Goal: Task Accomplishment & Management: Manage account settings

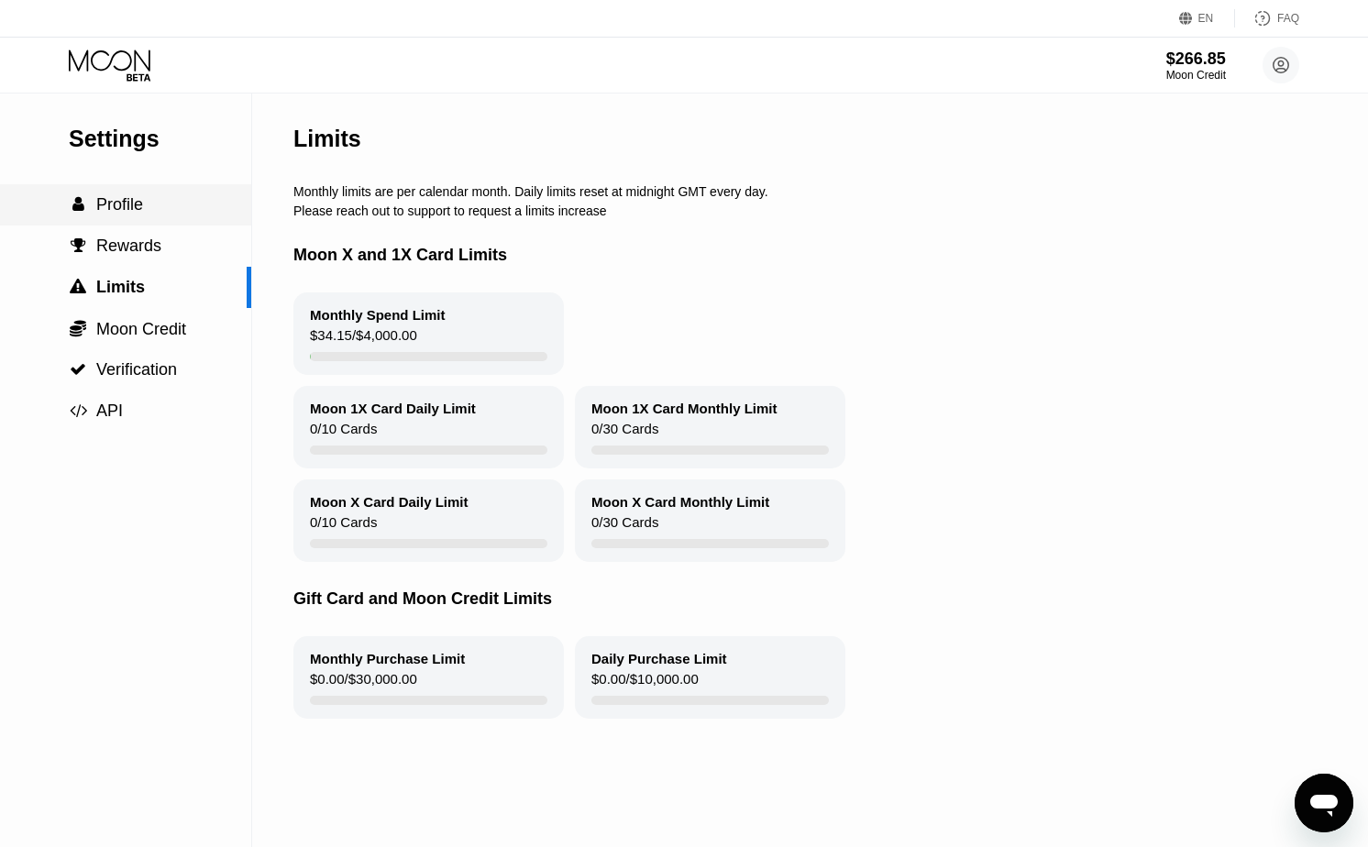
click at [172, 205] on div " Profile" at bounding box center [125, 204] width 251 height 19
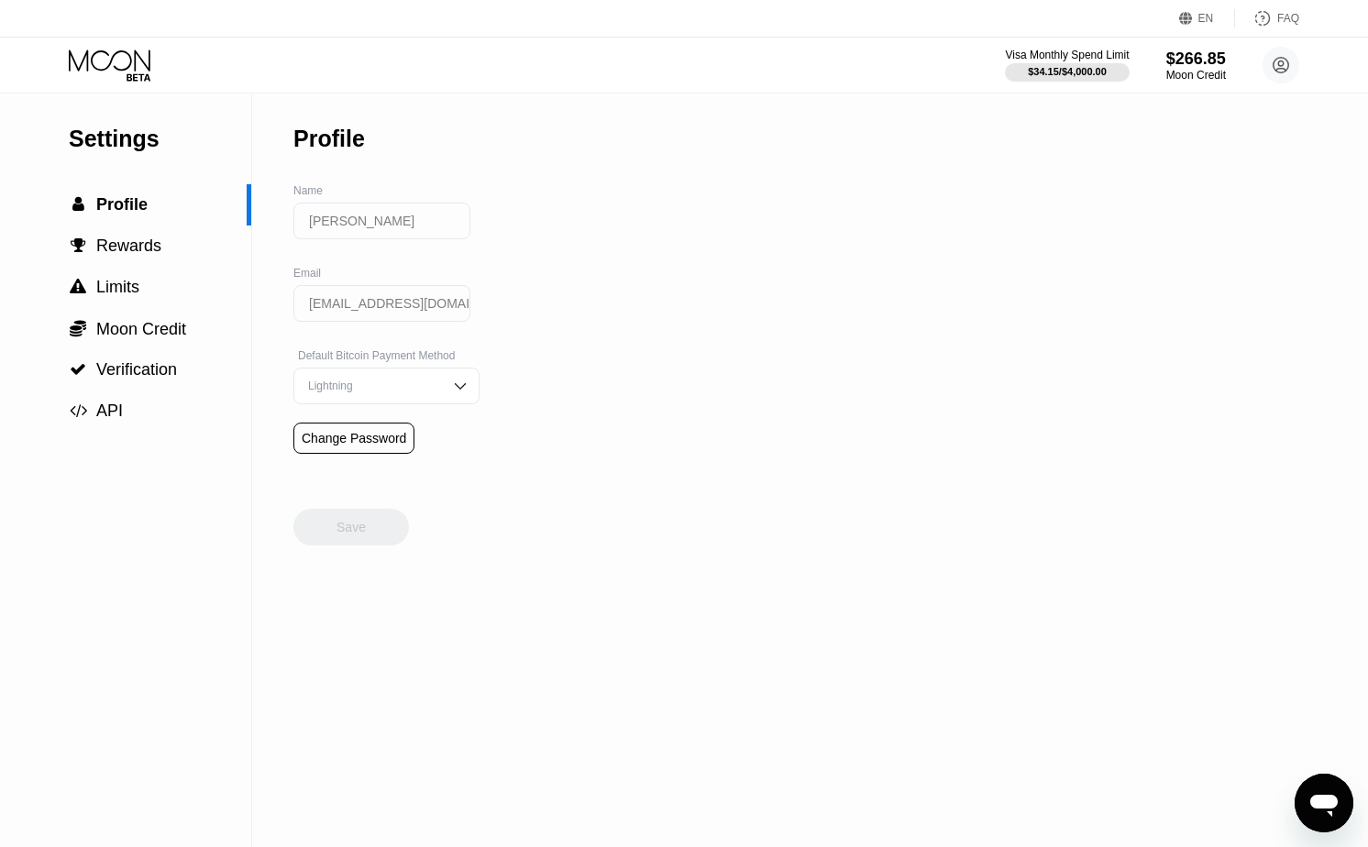
click at [111, 62] on icon at bounding box center [111, 66] width 85 height 32
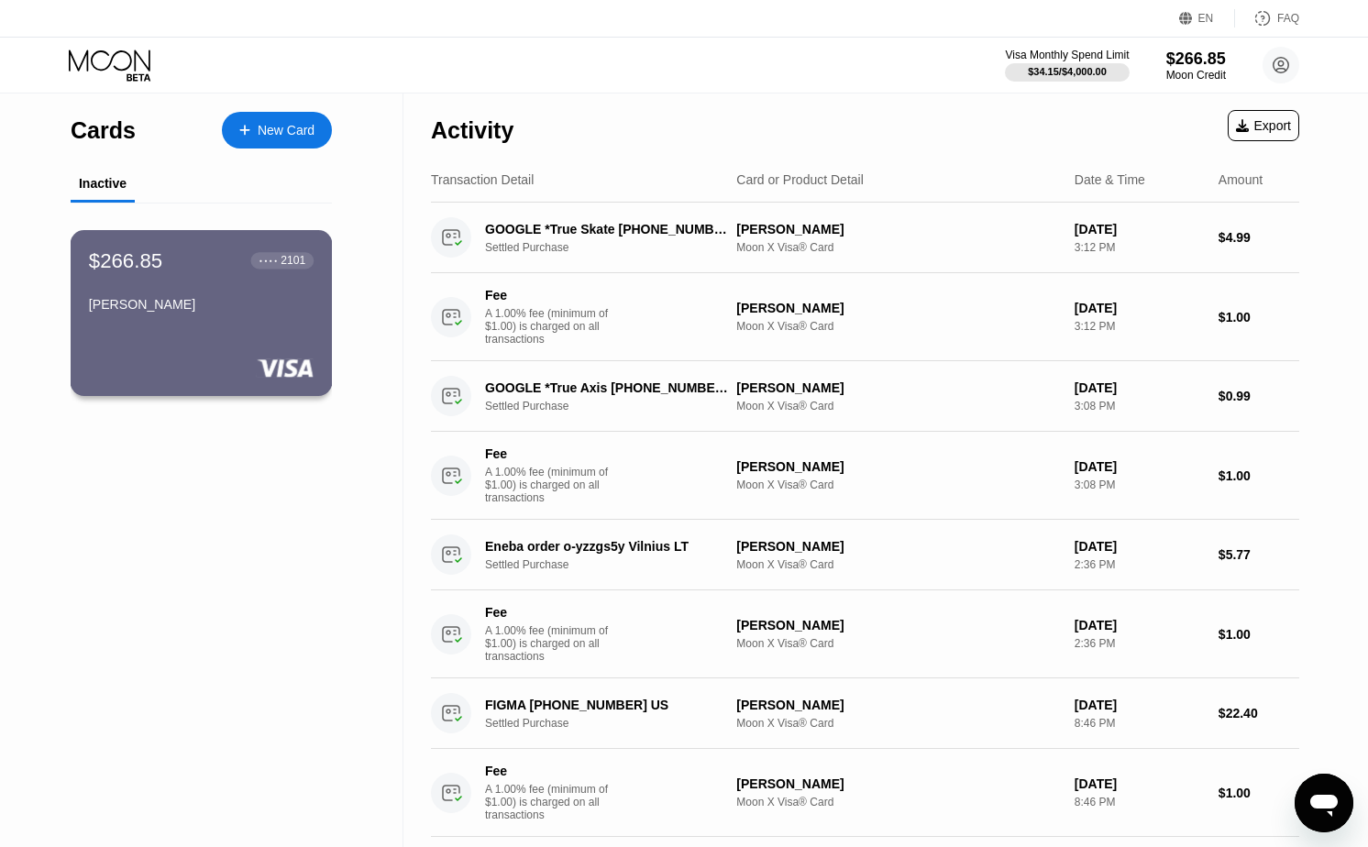
click at [143, 274] on div "$266.85 ● ● ● ● 2101 [PERSON_NAME]" at bounding box center [201, 284] width 225 height 71
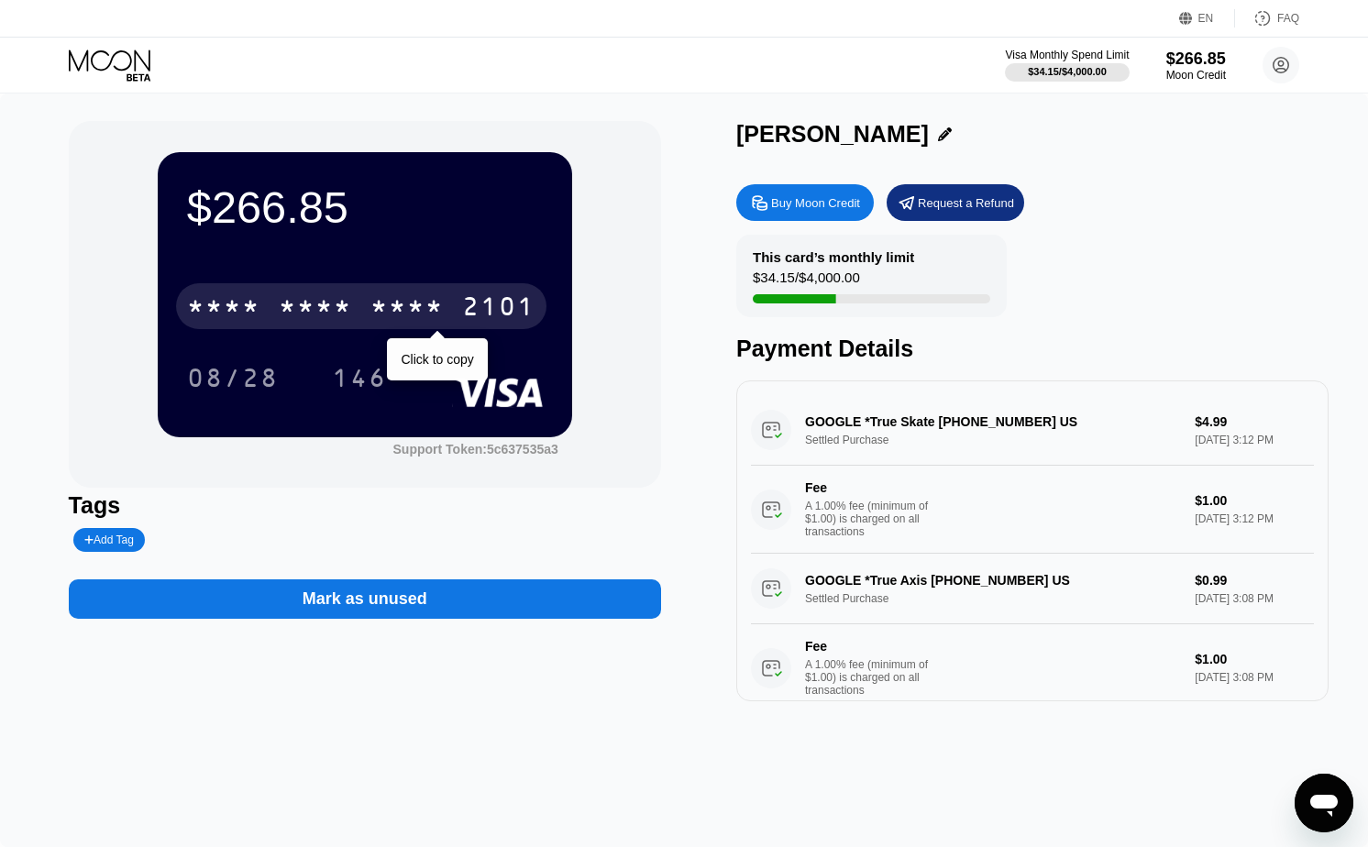
click at [327, 311] on div "* * * *" at bounding box center [315, 308] width 73 height 29
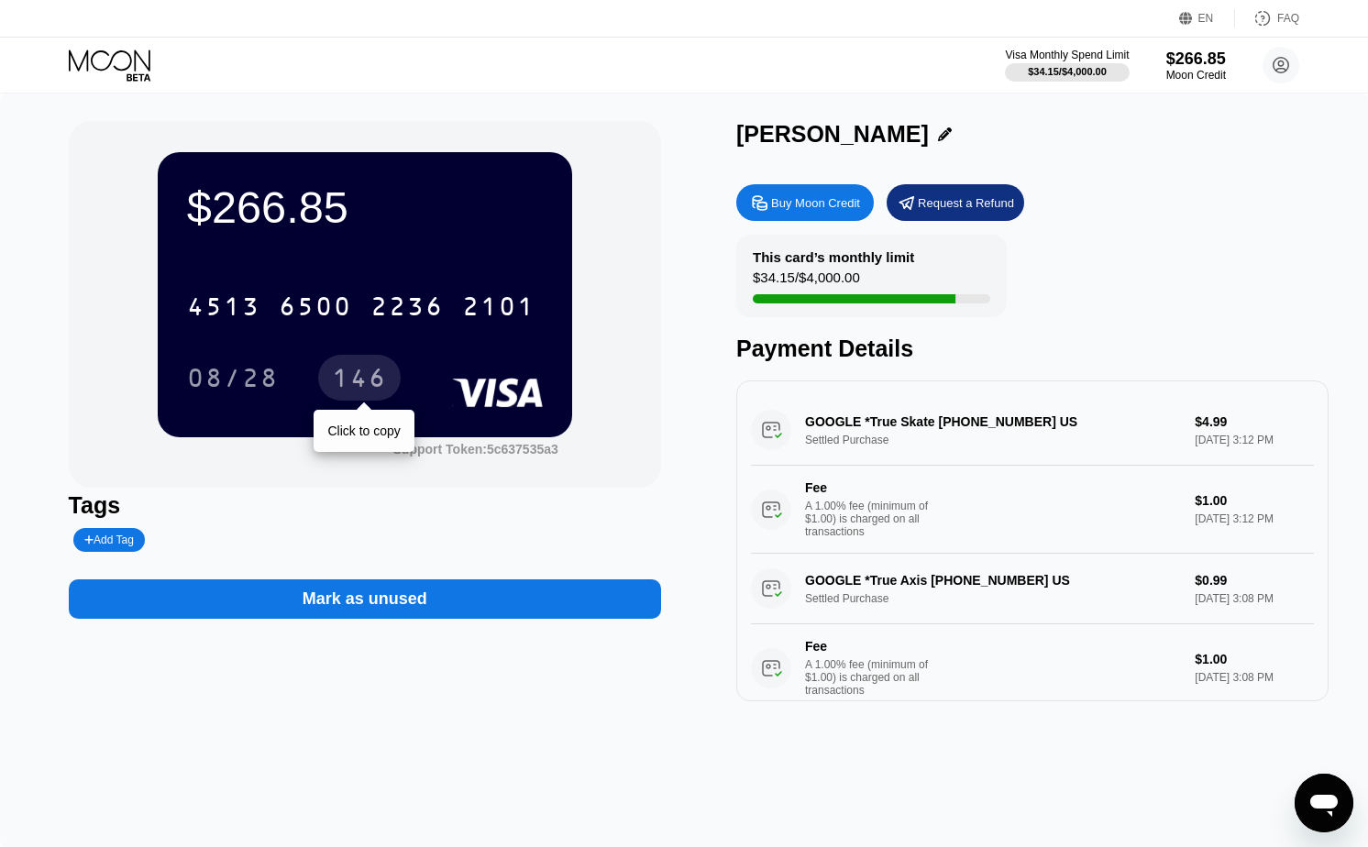
click at [258, 385] on div "08/28" at bounding box center [233, 380] width 92 height 29
click at [375, 375] on div "146" at bounding box center [359, 380] width 55 height 29
